Goal: Transaction & Acquisition: Purchase product/service

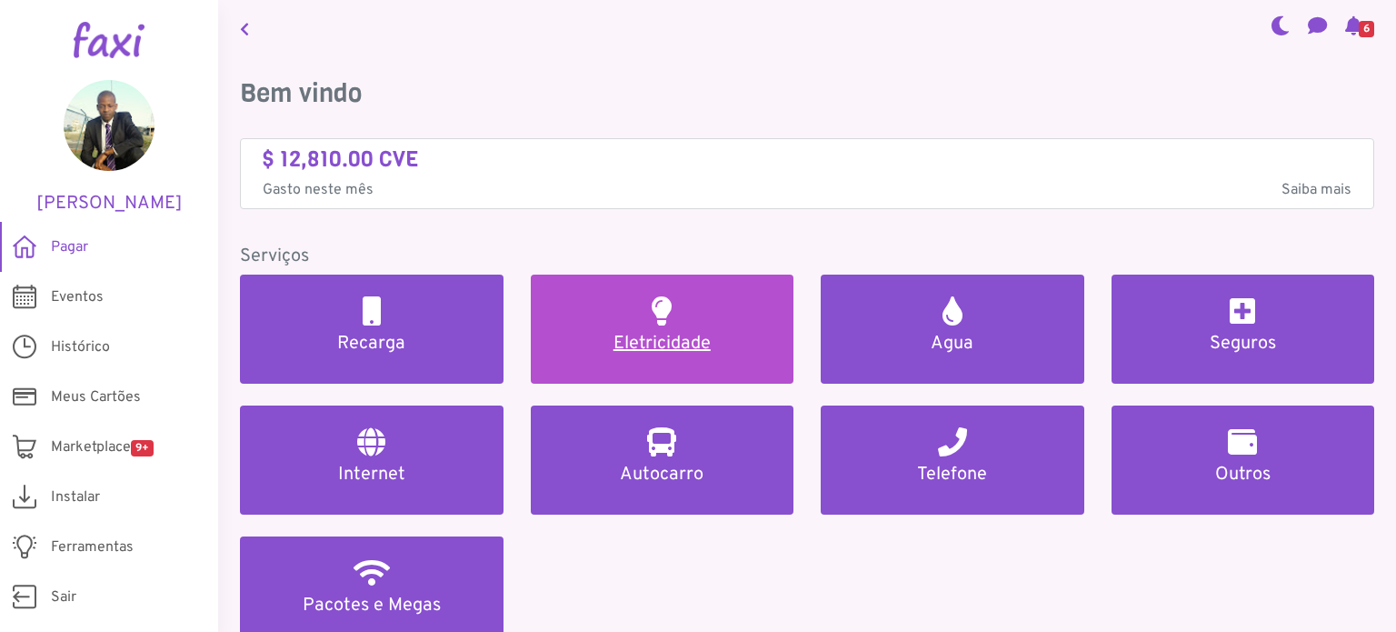
click at [654, 344] on h5 "Eletricidade" at bounding box center [662, 344] width 220 height 22
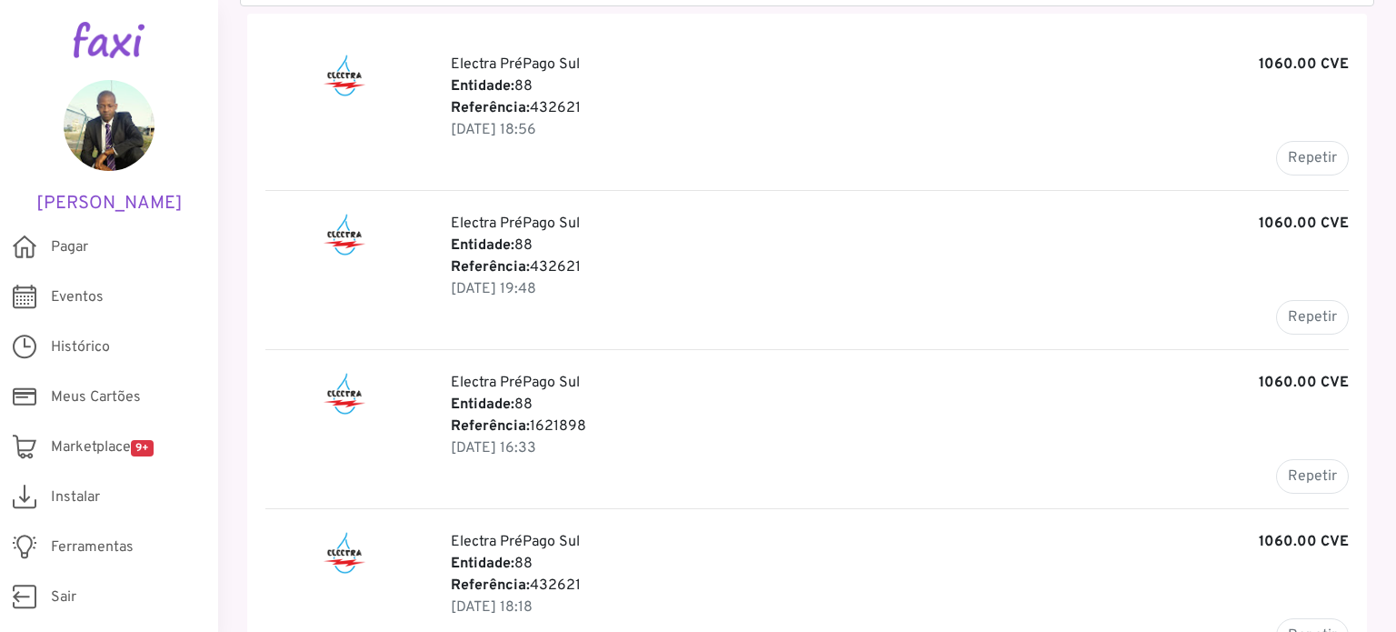
scroll to position [231, 0]
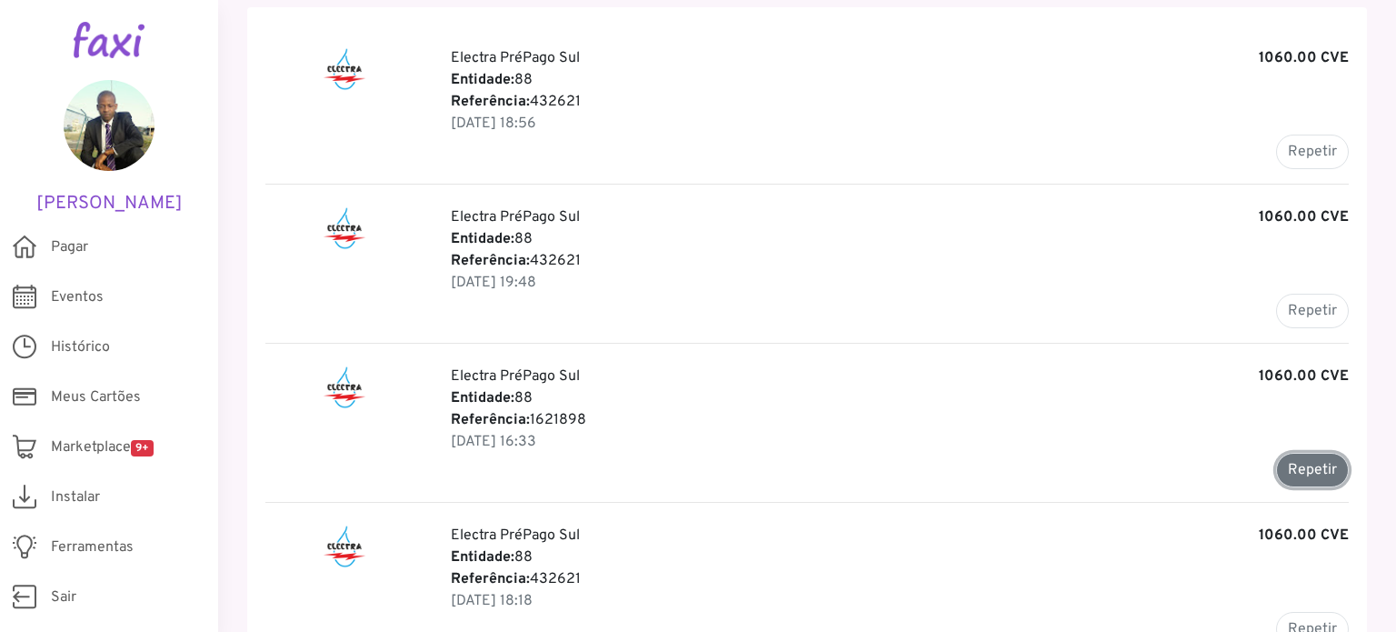
click at [1316, 468] on button "Repetir" at bounding box center [1312, 470] width 73 height 35
type input "*******"
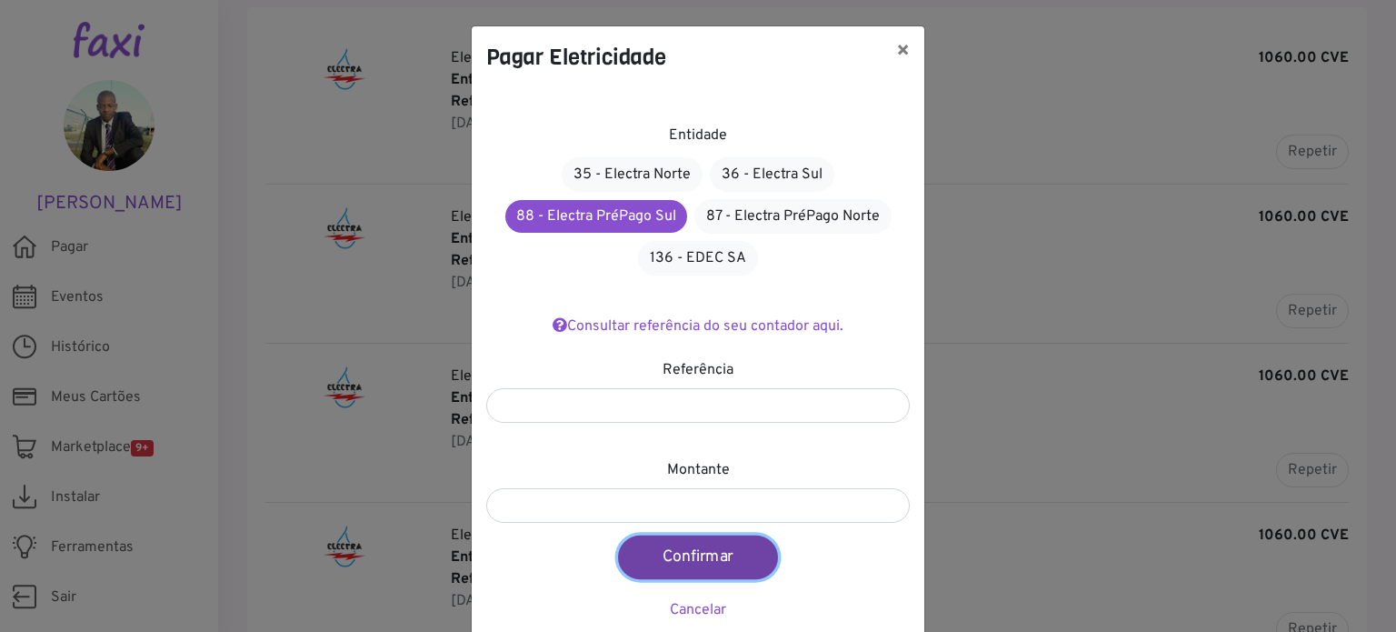
click at [687, 549] on button "Confirmar" at bounding box center [698, 557] width 160 height 44
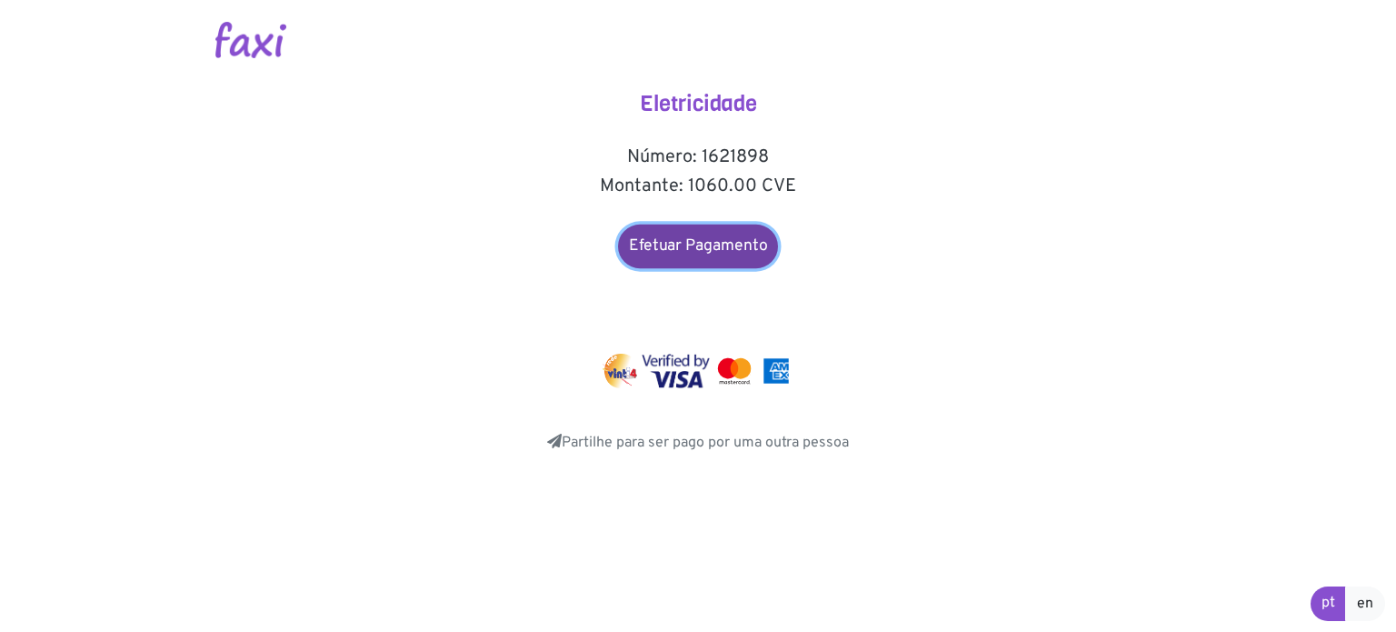
click at [708, 246] on link "Efetuar Pagamento" at bounding box center [698, 246] width 160 height 44
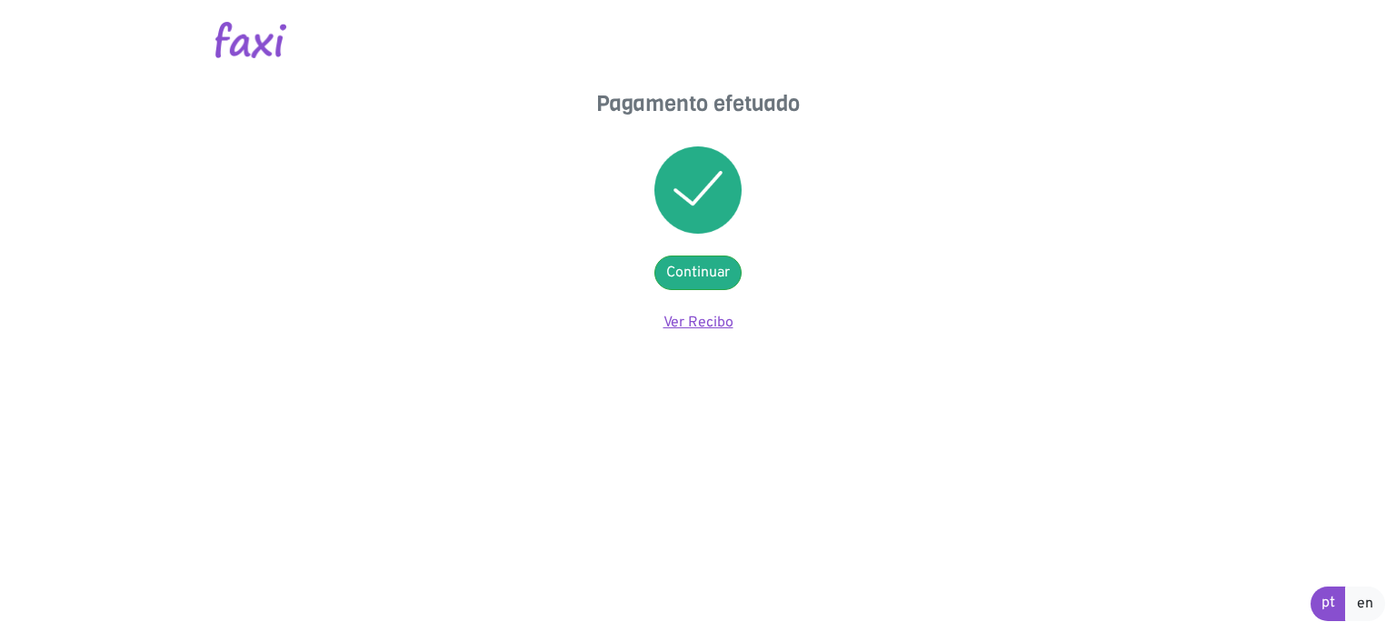
click at [694, 313] on link "Ver Recibo" at bounding box center [698, 322] width 70 height 18
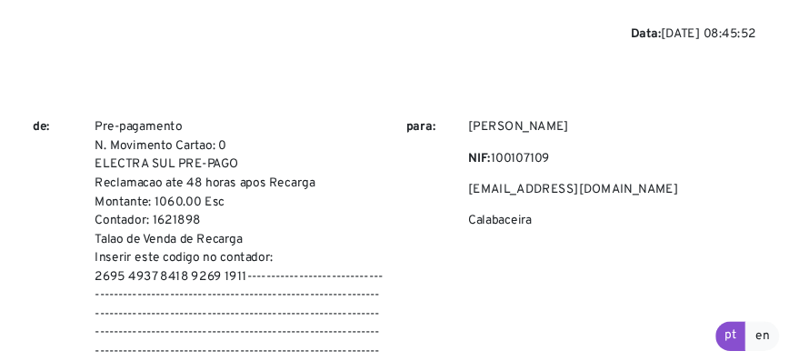
scroll to position [128, 0]
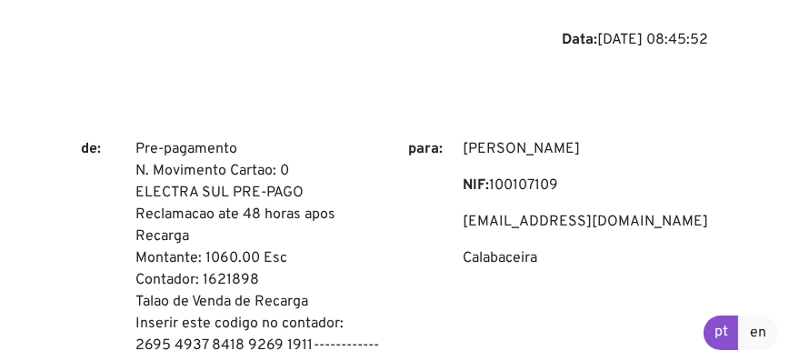
drag, startPoint x: 1248, startPoint y: 26, endPoint x: 494, endPoint y: 50, distance: 754.6
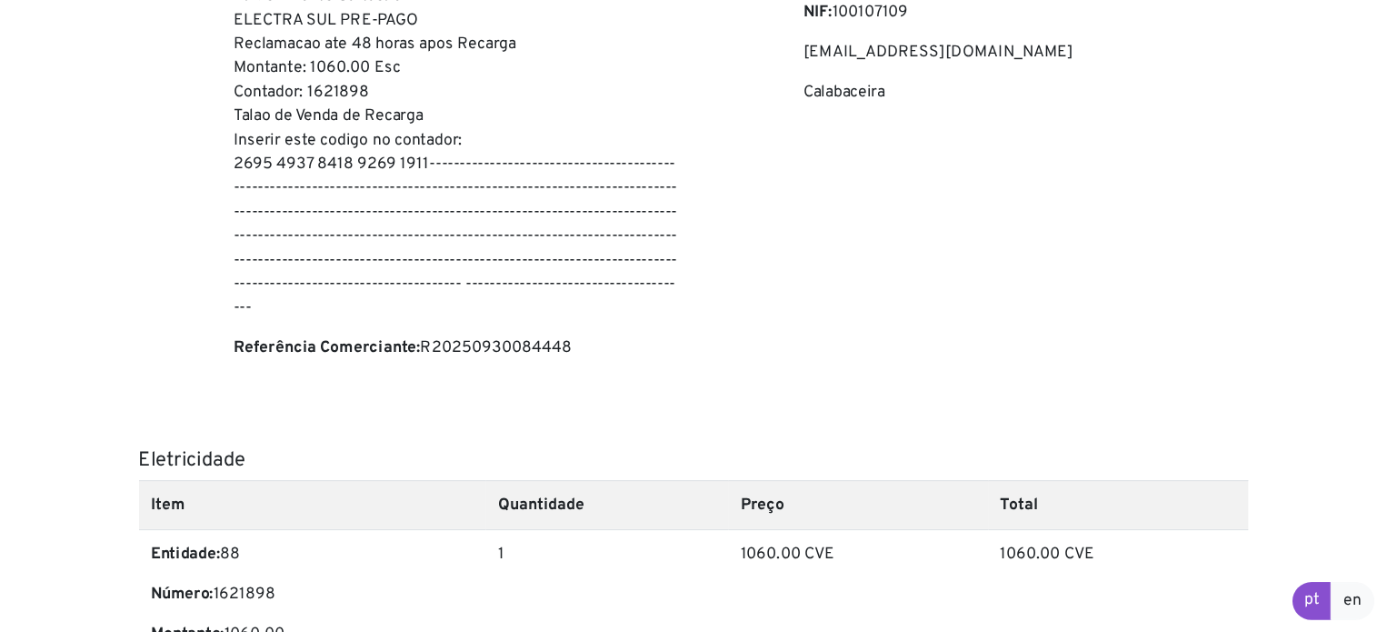
scroll to position [302, 0]
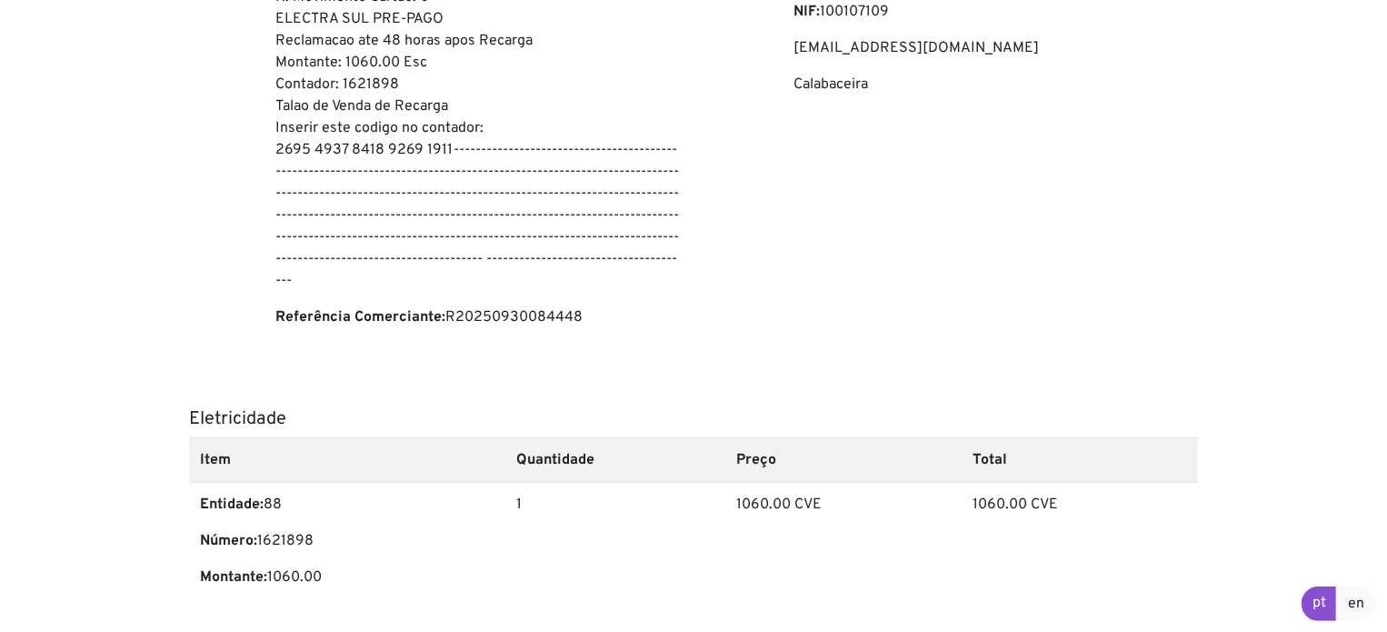
drag, startPoint x: 765, startPoint y: 6, endPoint x: 861, endPoint y: 268, distance: 278.9
click at [861, 268] on div "Kader d'Abreu NIF: 100107109 kadersousa@gmail.com Calabaceira" at bounding box center [996, 154] width 432 height 378
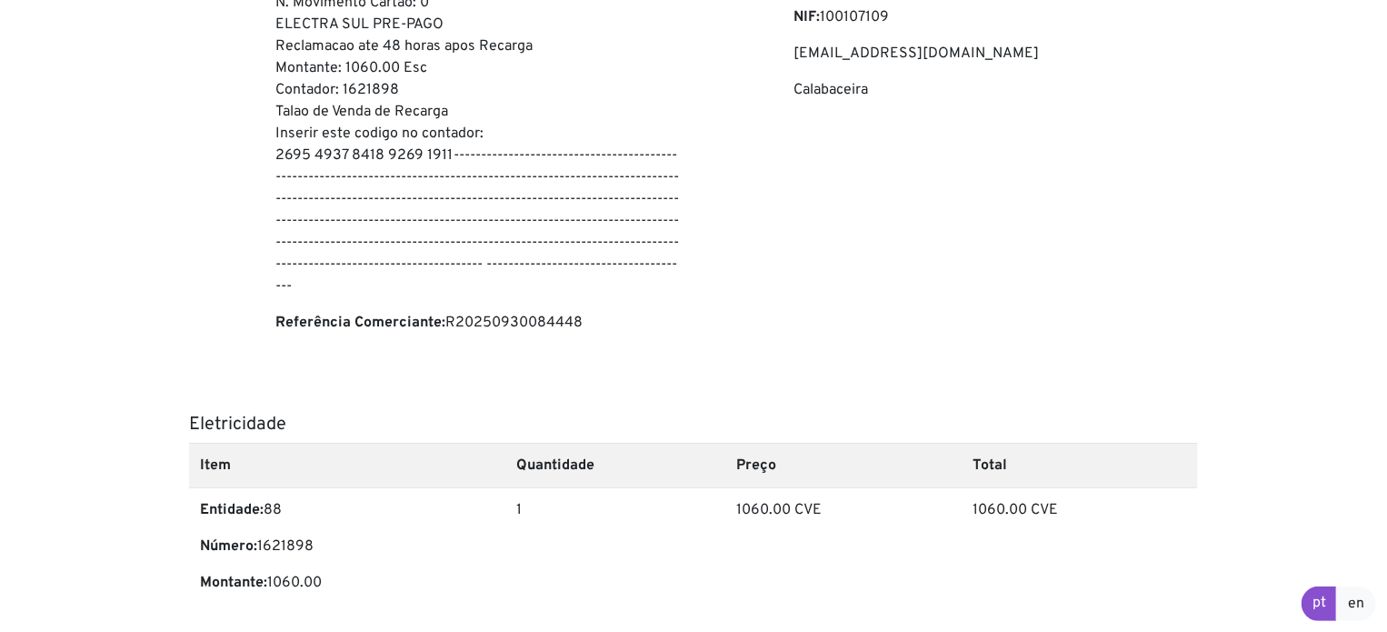
scroll to position [0, 0]
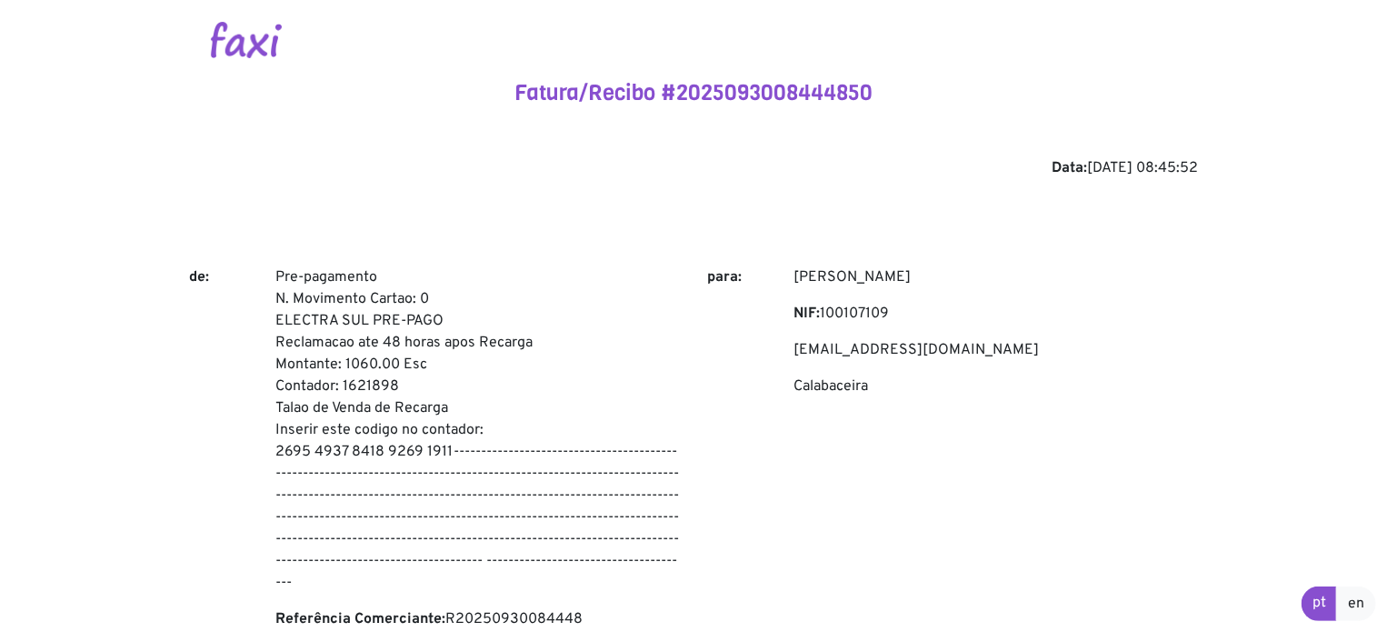
click at [239, 22] on img at bounding box center [246, 40] width 71 height 36
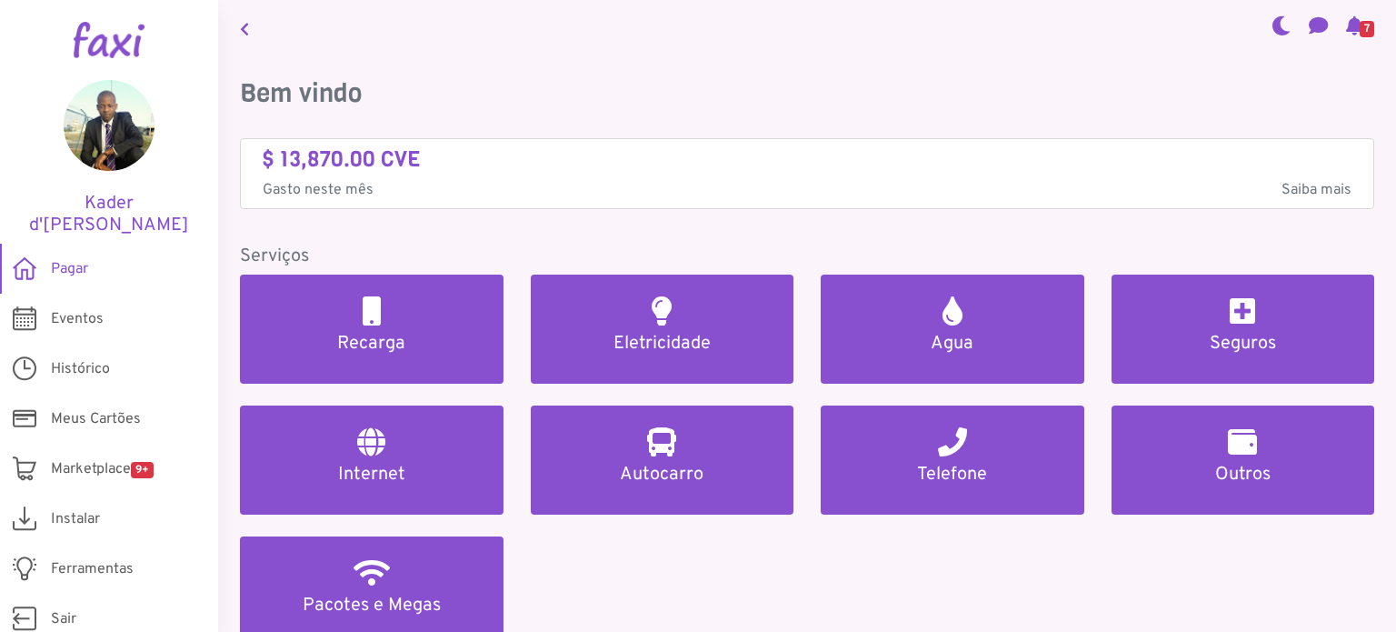
click at [956, 141] on div "$ 13,870.00 CVE Gasto neste mês Saiba mais" at bounding box center [807, 174] width 1134 height 72
click at [85, 458] on span "Marketplace 9+" at bounding box center [102, 469] width 103 height 22
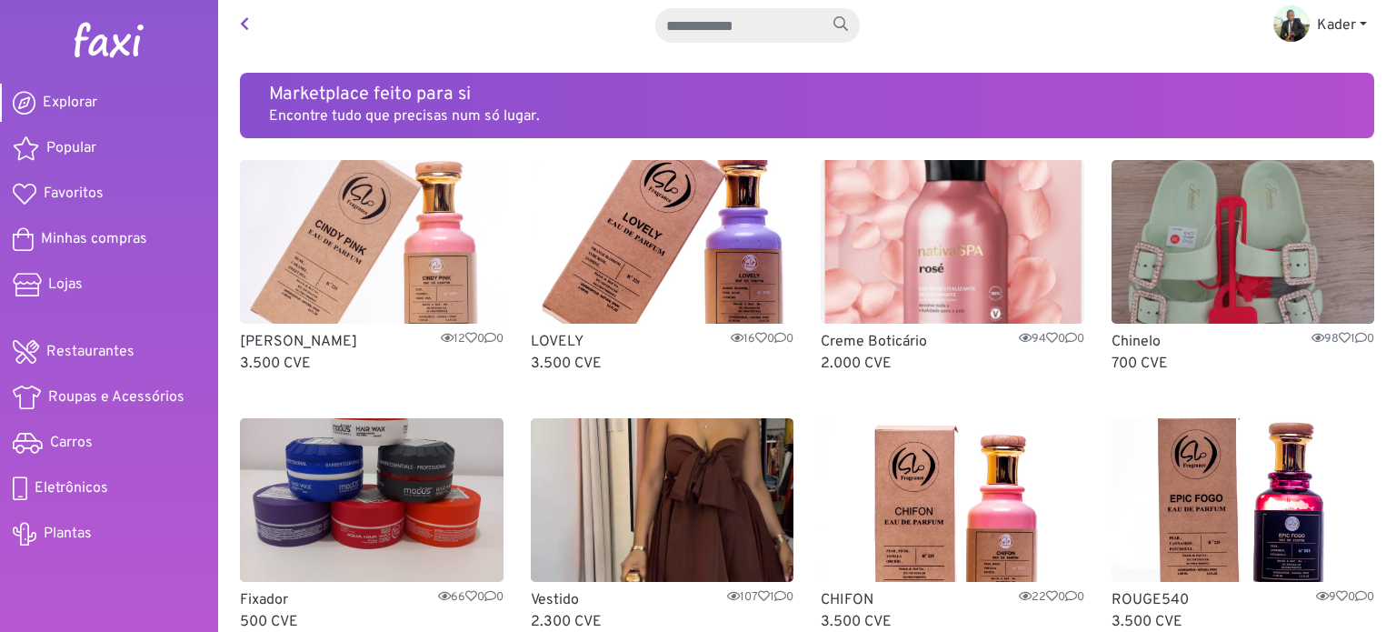
click at [1046, 335] on icon at bounding box center [1052, 339] width 12 height 12
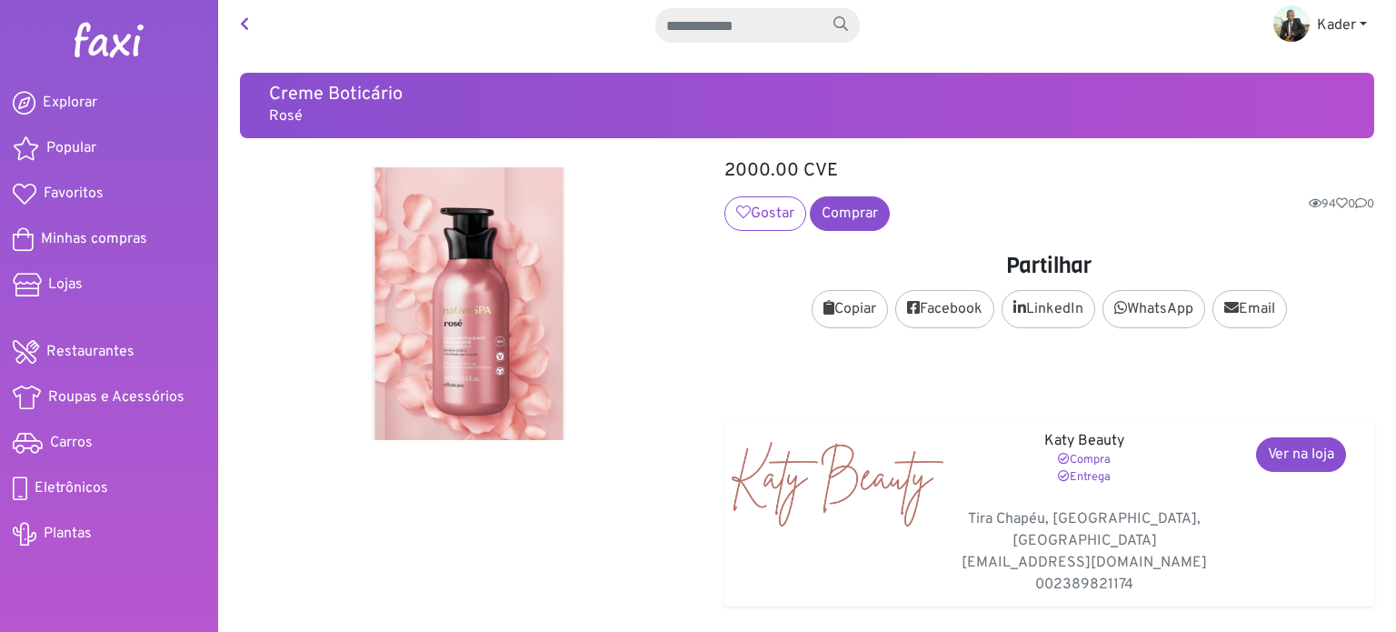
click at [1336, 203] on icon at bounding box center [1342, 204] width 12 height 12
click at [65, 95] on span "Explorar" at bounding box center [70, 103] width 55 height 22
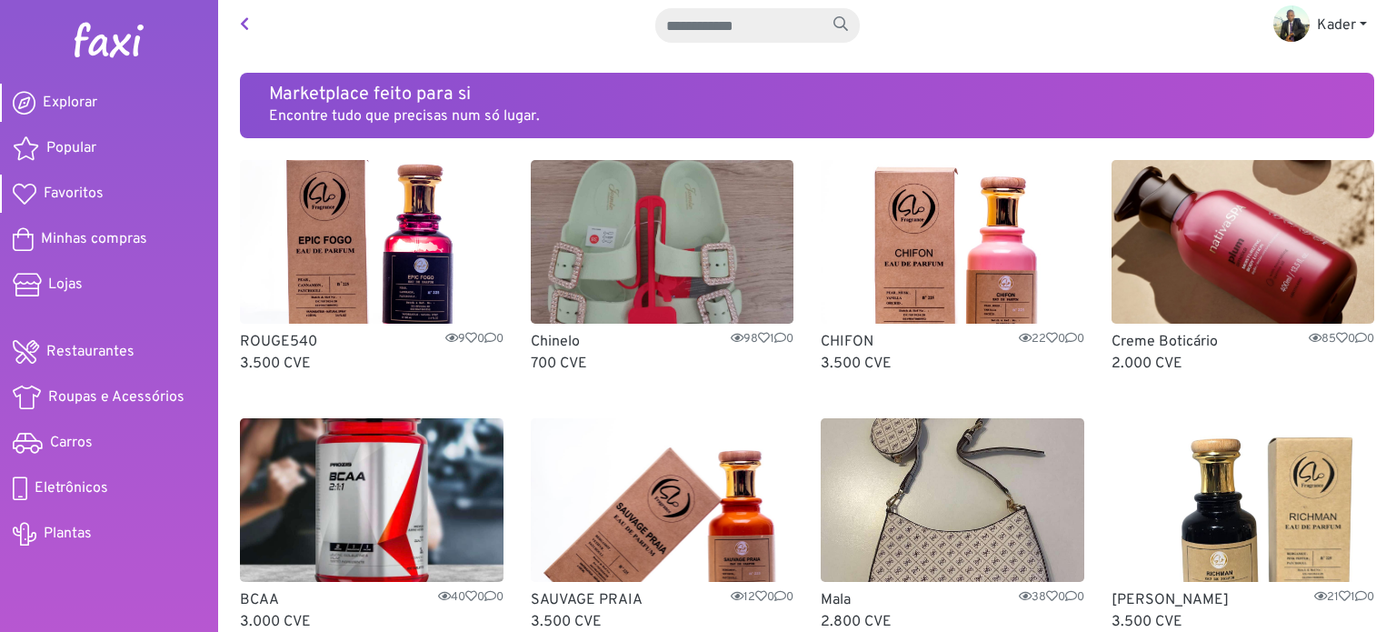
click at [77, 190] on span "Favoritos" at bounding box center [74, 194] width 60 height 22
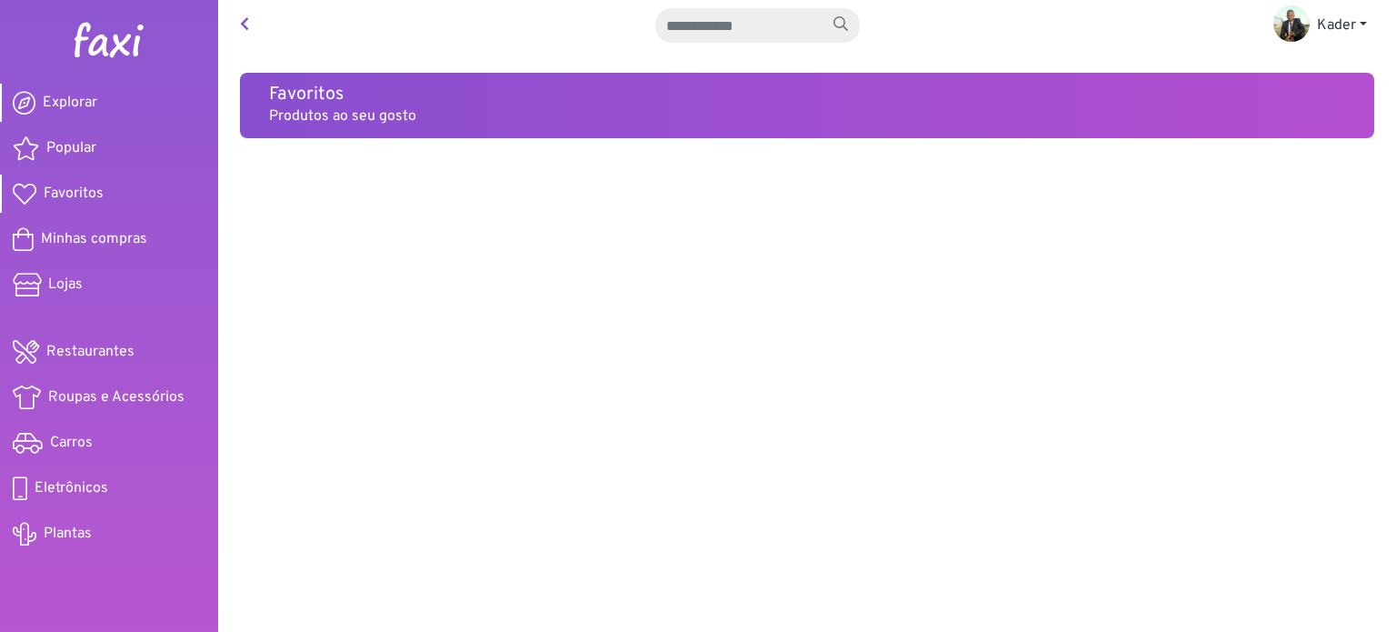
click at [62, 98] on span "Explorar" at bounding box center [70, 103] width 55 height 22
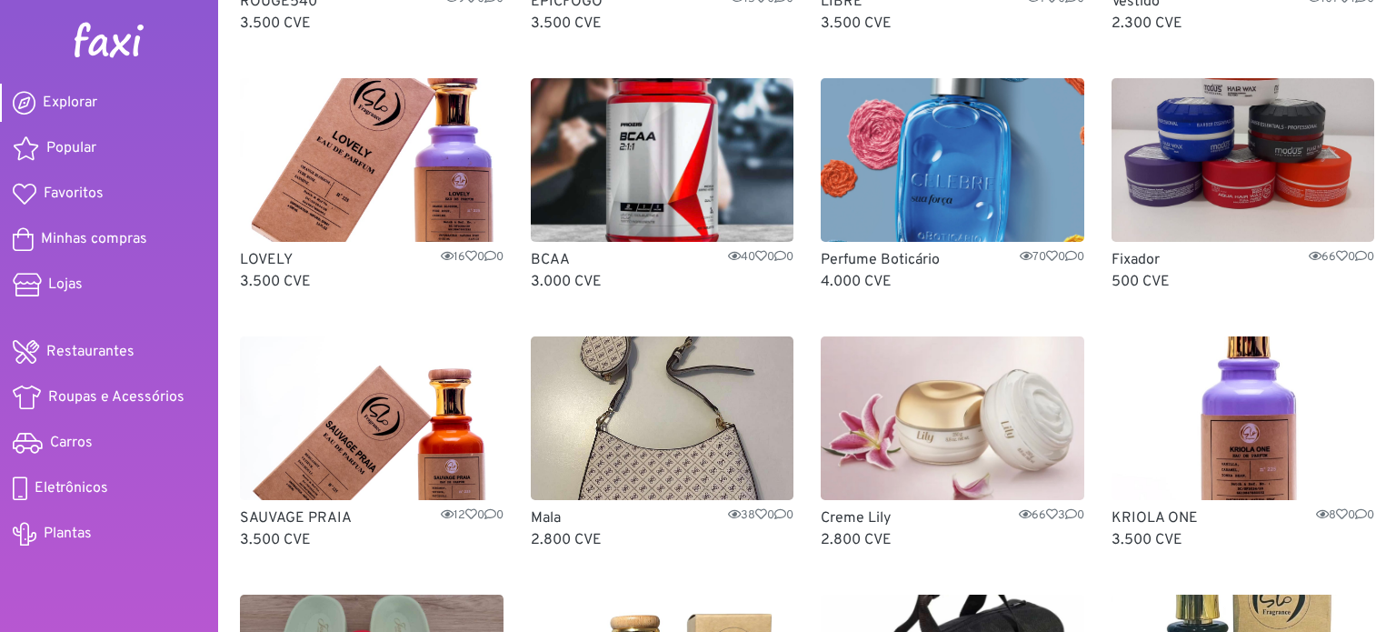
scroll to position [304, 0]
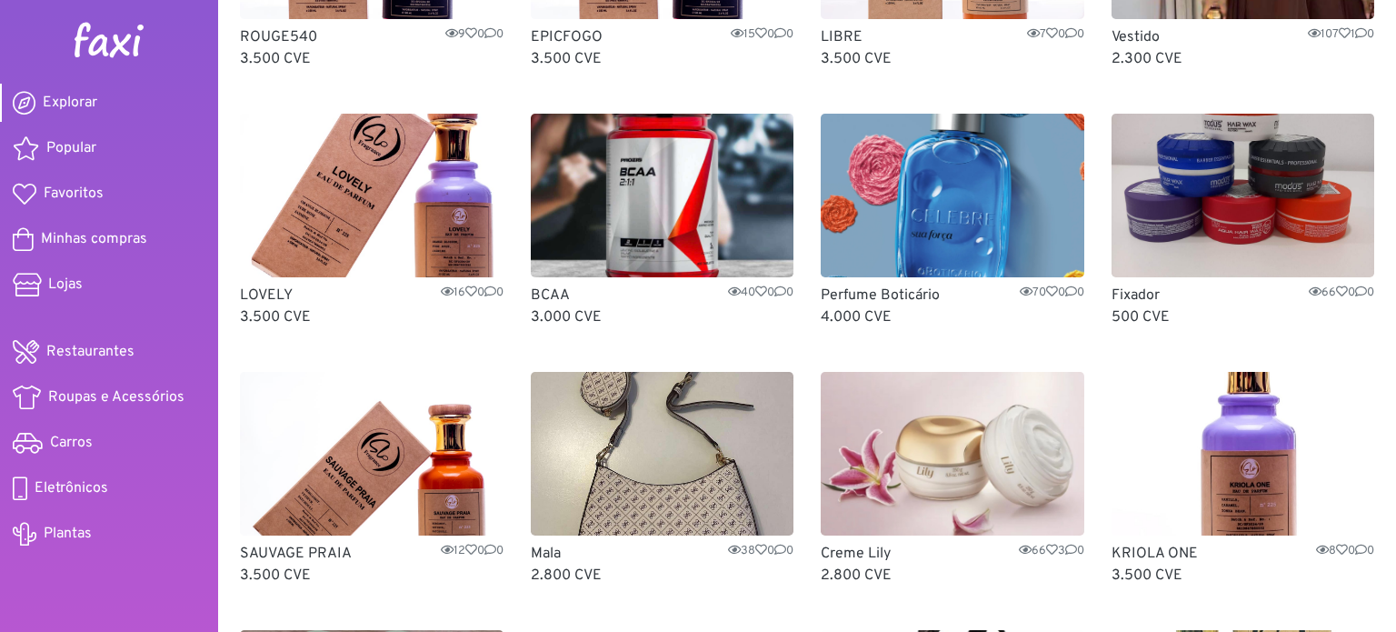
click at [941, 201] on img at bounding box center [953, 196] width 264 height 164
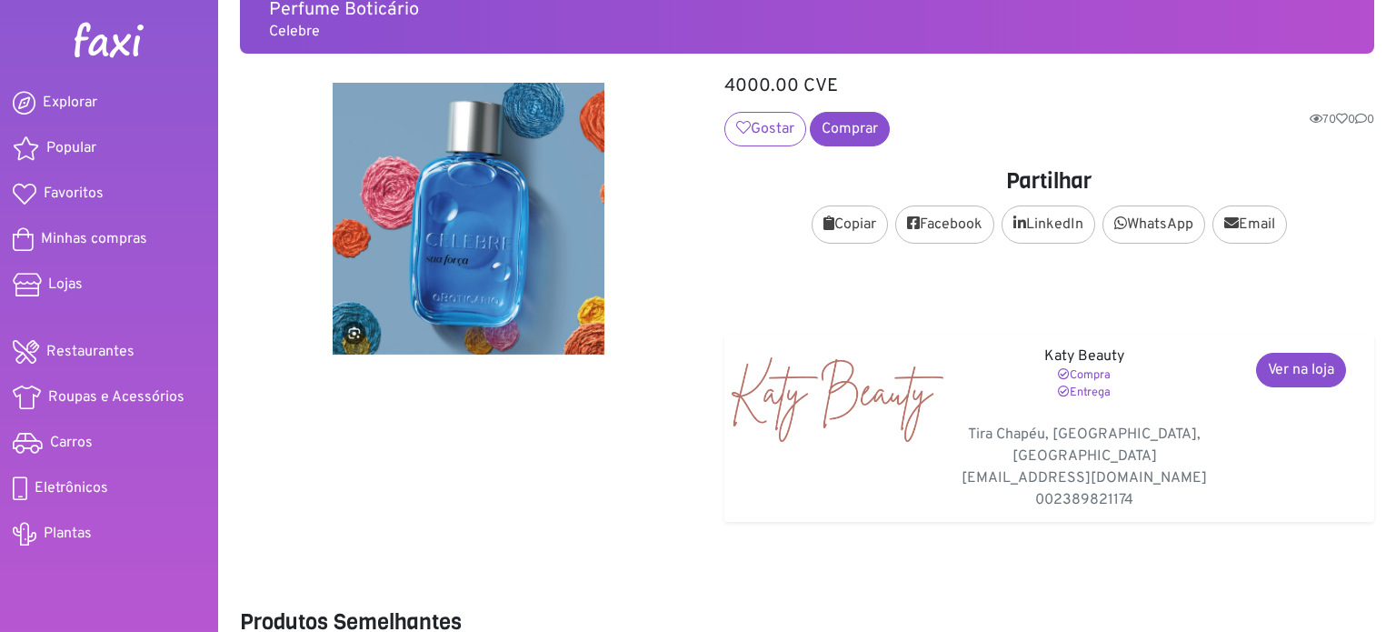
scroll to position [13, 0]
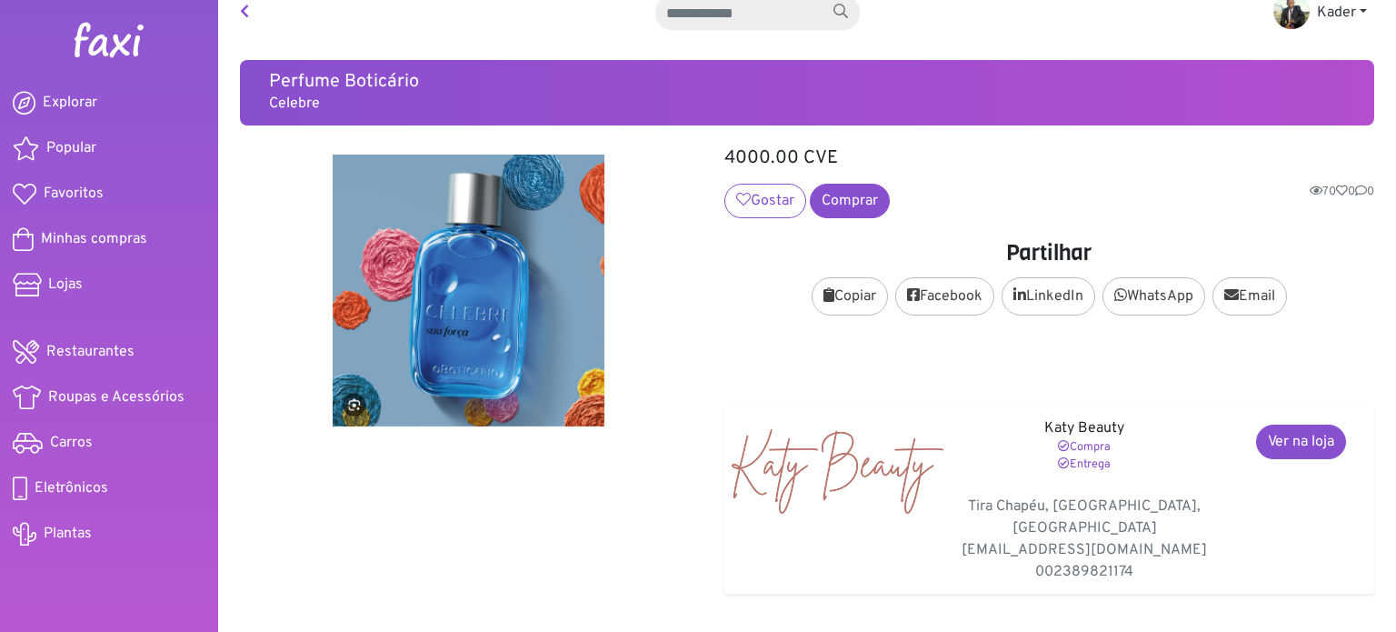
click at [114, 35] on img at bounding box center [109, 40] width 73 height 36
